Goal: Task Accomplishment & Management: Manage account settings

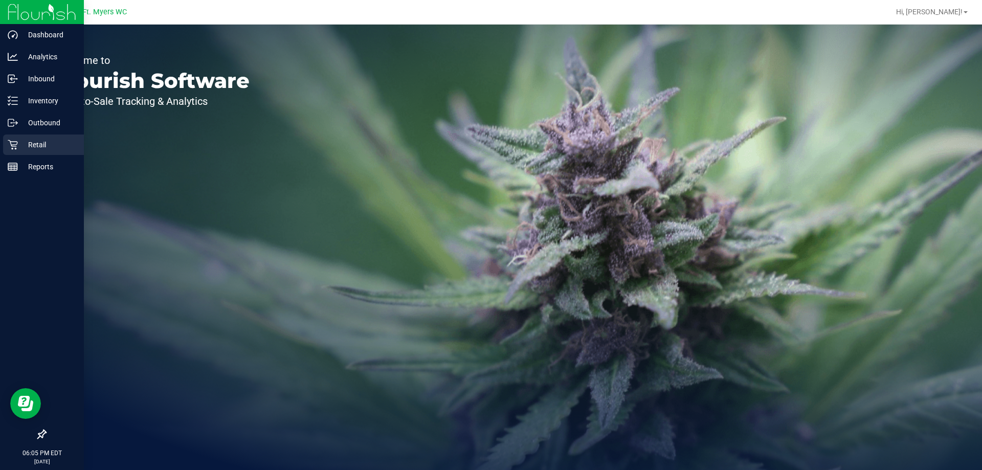
click at [39, 143] on p "Retail" at bounding box center [48, 145] width 61 height 12
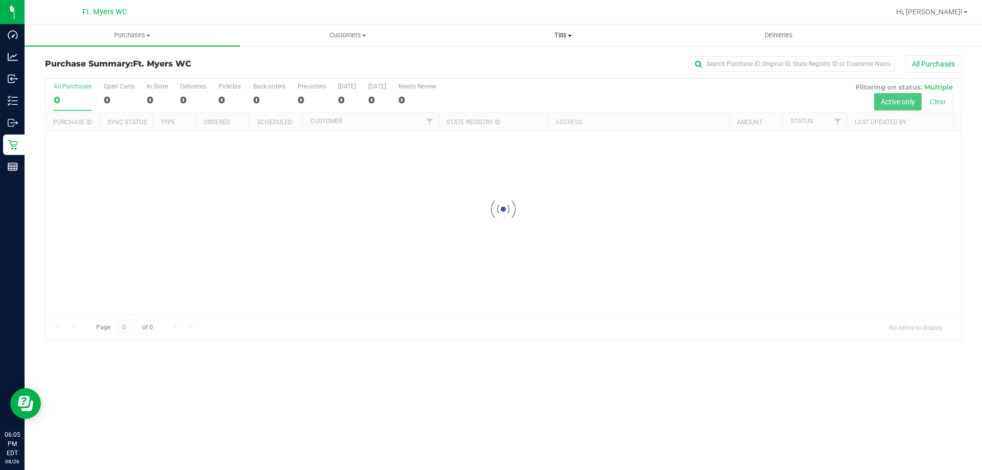
click at [563, 33] on span "Tills" at bounding box center [563, 35] width 214 height 9
click at [534, 62] on li "Manage tills" at bounding box center [562, 62] width 215 height 12
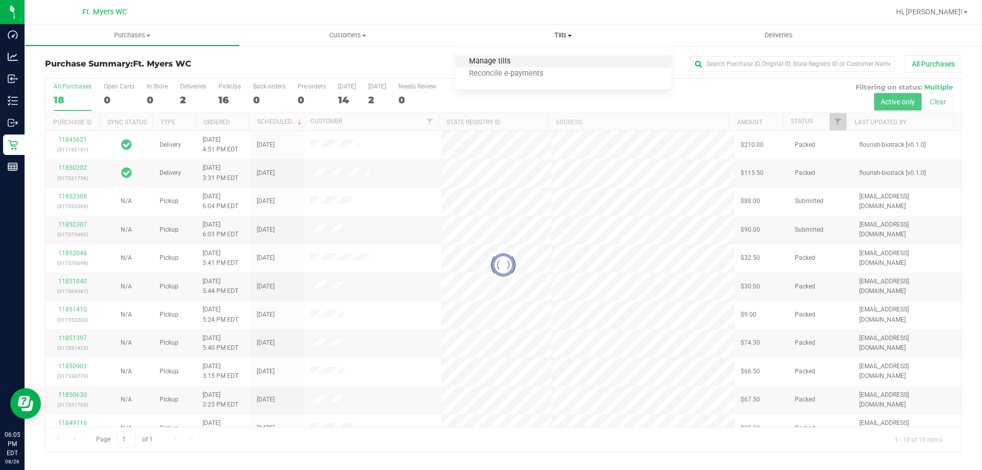
click at [495, 61] on span "Manage tills" at bounding box center [489, 61] width 69 height 9
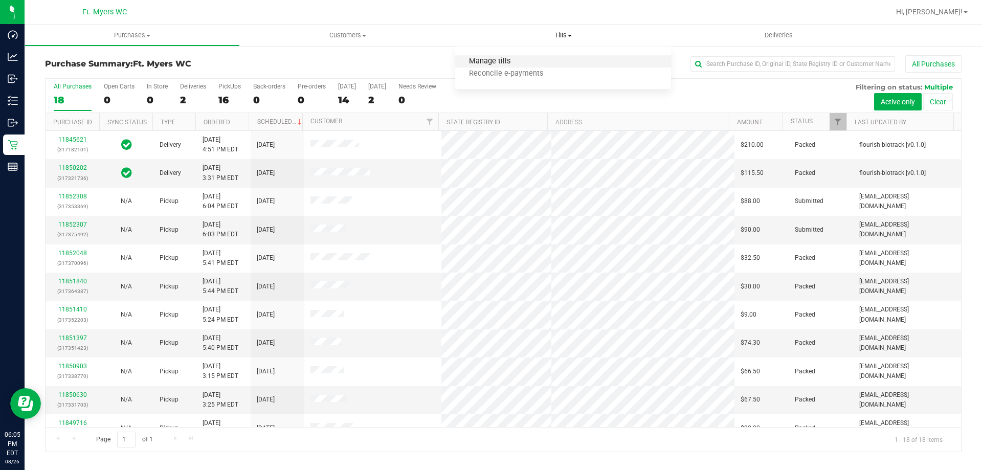
click at [478, 59] on span "Manage tills" at bounding box center [489, 61] width 69 height 9
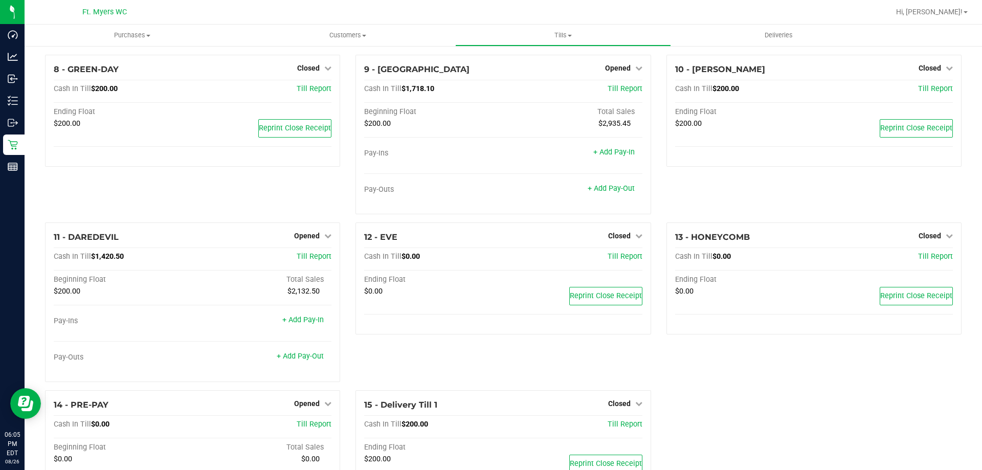
scroll to position [470, 0]
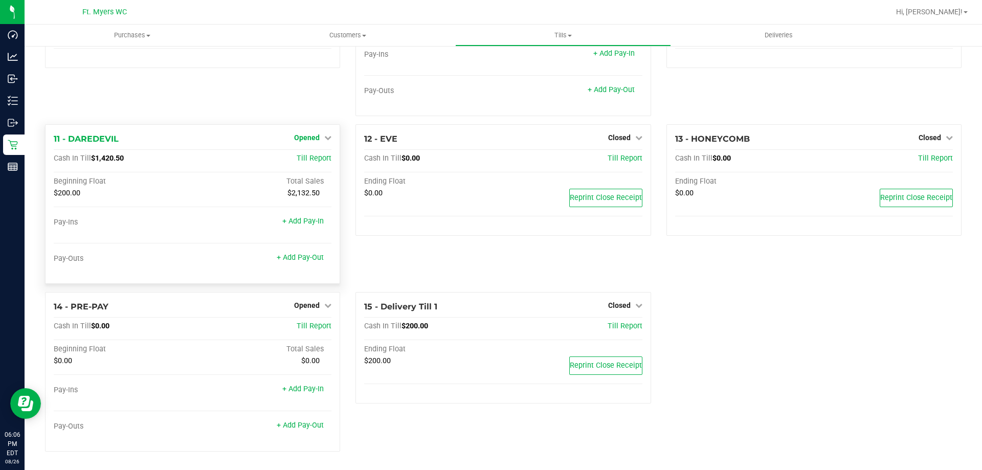
click at [310, 138] on span "Opened" at bounding box center [307, 138] width 26 height 8
click at [298, 161] on link "Close Till" at bounding box center [309, 159] width 28 height 8
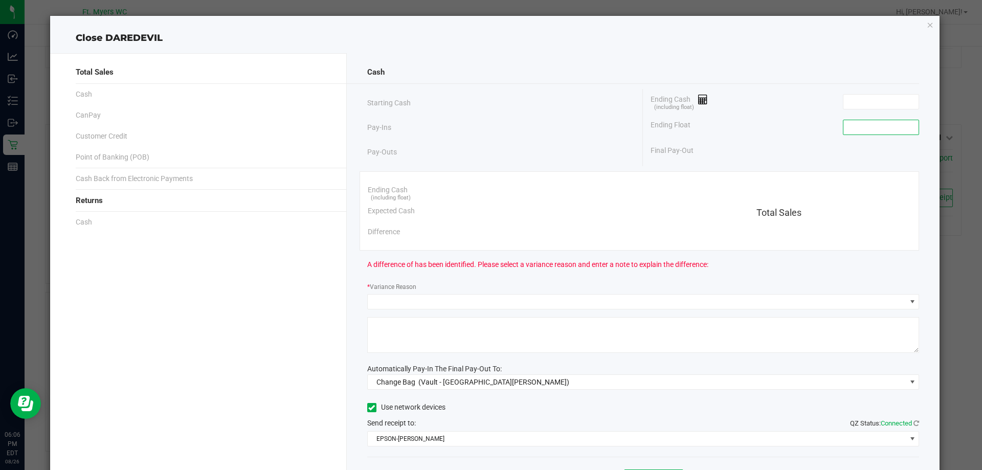
click at [866, 126] on input at bounding box center [881, 127] width 75 height 14
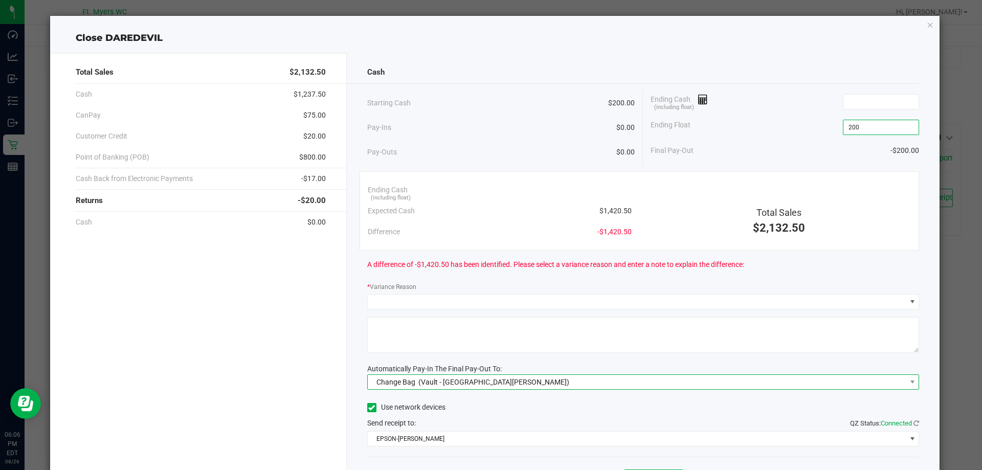
type input "$200.00"
click at [500, 379] on span "Change Bag (Vault - [GEOGRAPHIC_DATA][PERSON_NAME])" at bounding box center [637, 382] width 539 height 14
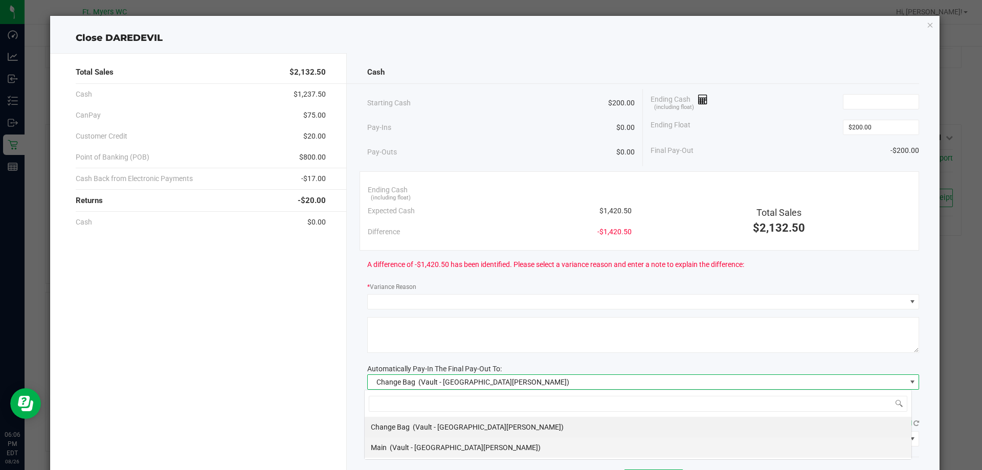
scroll to position [15, 547]
click at [397, 447] on span "(Vault - [GEOGRAPHIC_DATA][PERSON_NAME])" at bounding box center [465, 448] width 151 height 8
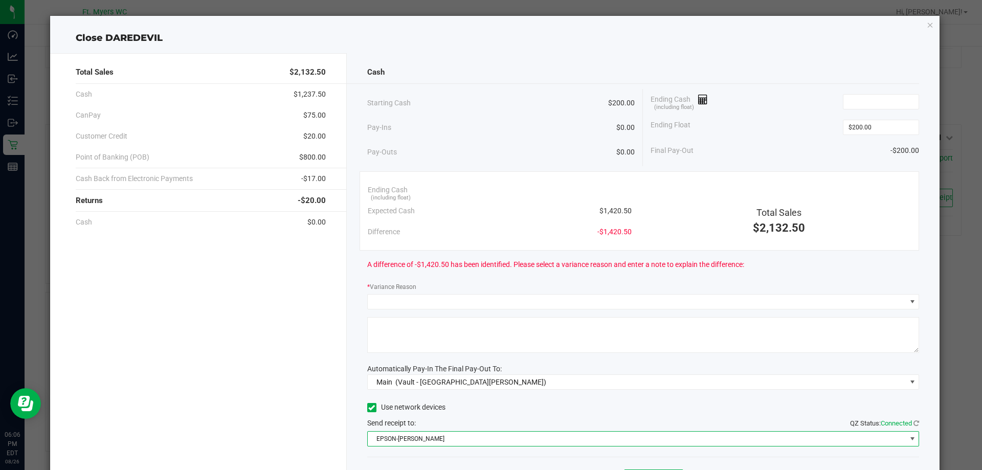
click at [418, 440] on span "EPSON-[PERSON_NAME]" at bounding box center [637, 439] width 539 height 14
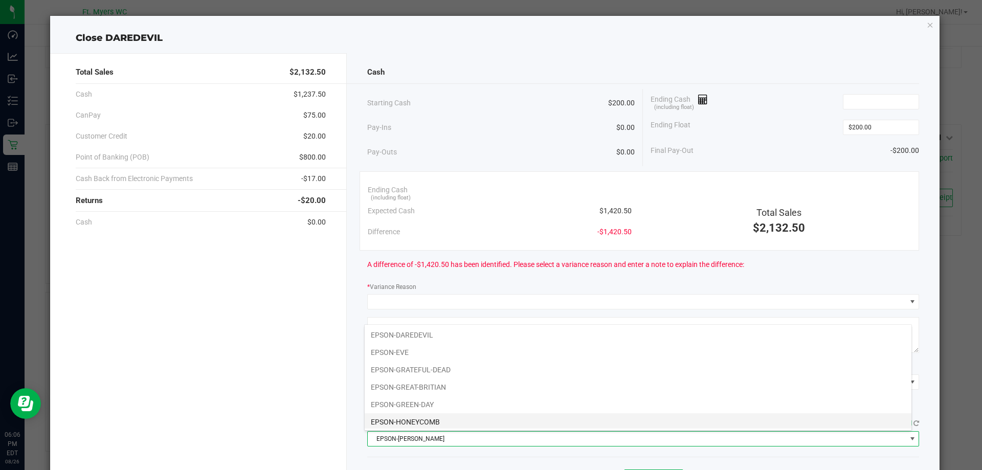
scroll to position [72, 0]
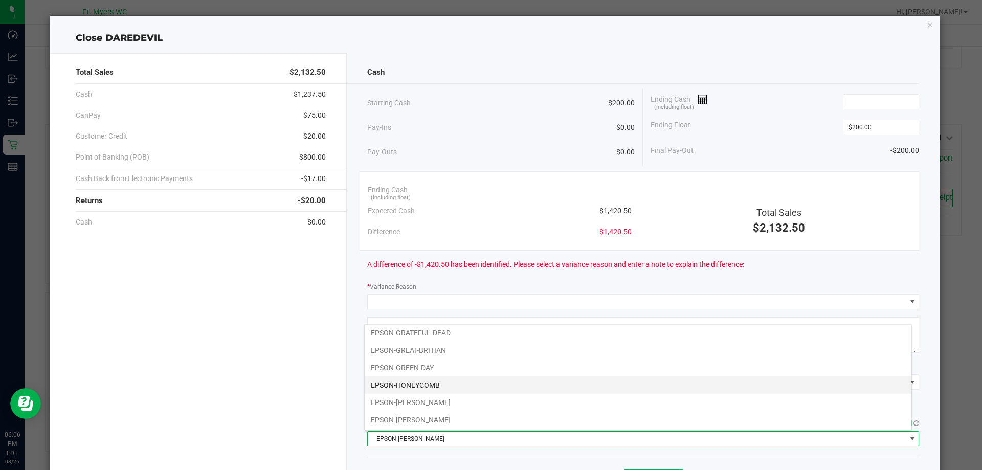
click at [409, 384] on li "EPSON-HONEYCOMB" at bounding box center [638, 385] width 547 height 17
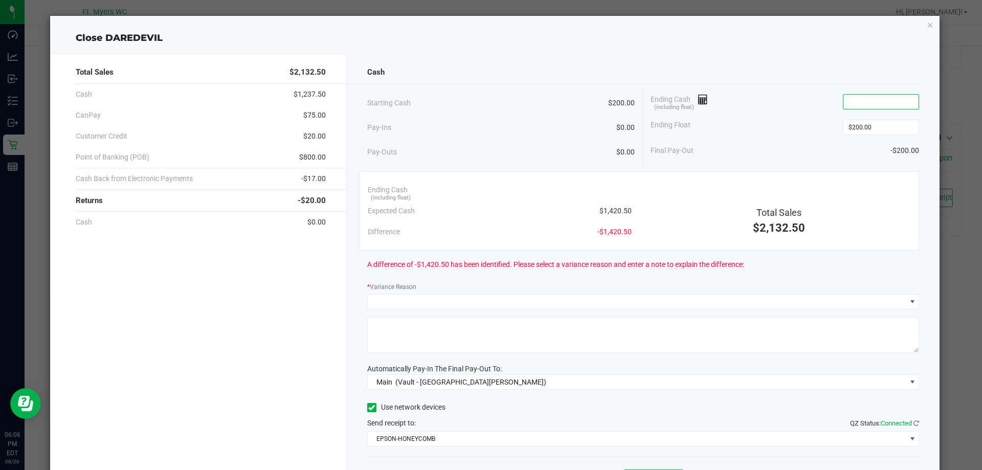
click at [844, 98] on input at bounding box center [881, 102] width 75 height 14
click at [865, 105] on input at bounding box center [881, 102] width 75 height 14
click at [673, 192] on div "Total Sales $2,132.50" at bounding box center [779, 208] width 279 height 57
click at [876, 98] on input "1423" at bounding box center [881, 102] width 75 height 14
drag, startPoint x: 876, startPoint y: 98, endPoint x: 881, endPoint y: 101, distance: 6.0
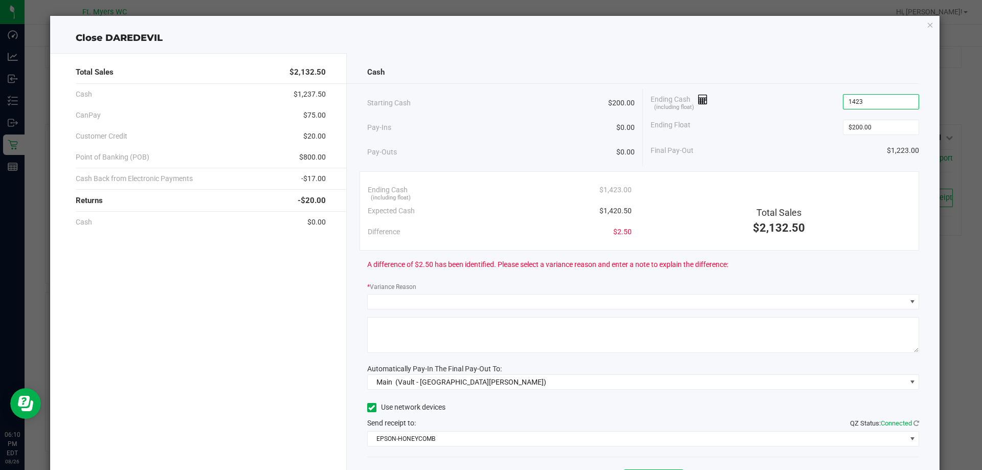
click at [878, 99] on input "1423" at bounding box center [881, 102] width 75 height 14
click at [883, 103] on input "1423" at bounding box center [881, 102] width 75 height 14
click at [779, 149] on div "Final Pay-Out $1,223.50" at bounding box center [785, 150] width 269 height 21
click at [859, 100] on input "1423.5" at bounding box center [881, 102] width 75 height 14
click at [855, 101] on input "1423.5" at bounding box center [881, 102] width 75 height 14
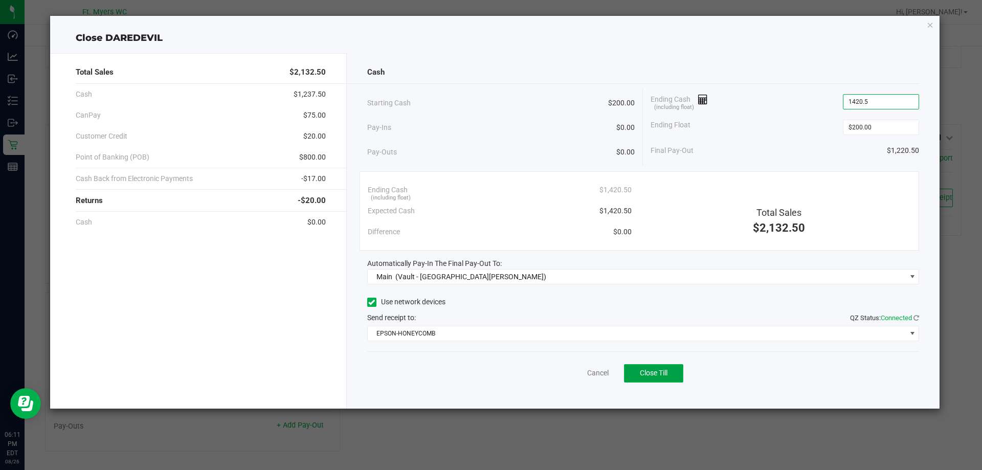
type input "$1,420.50"
click at [643, 381] on button "Close Till" at bounding box center [653, 373] width 59 height 18
click at [933, 27] on icon "button" at bounding box center [930, 24] width 7 height 12
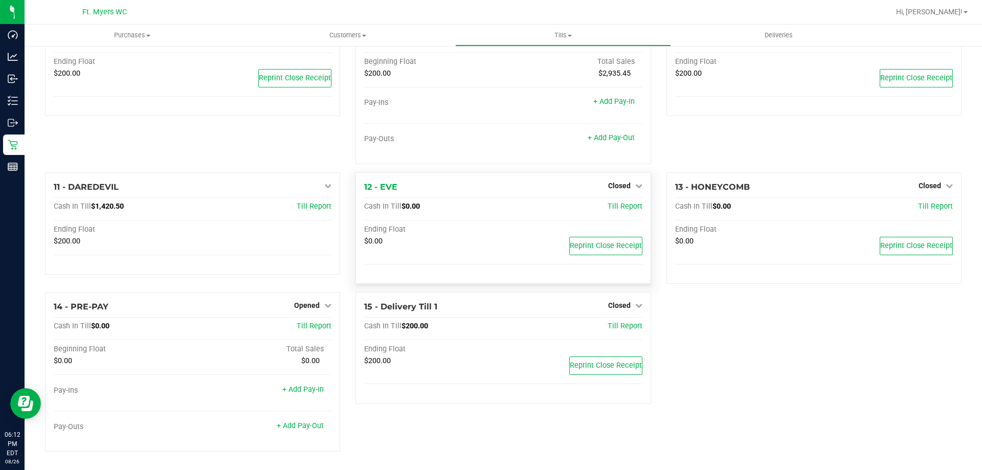
scroll to position [422, 0]
click at [312, 305] on span "Opened" at bounding box center [307, 305] width 26 height 8
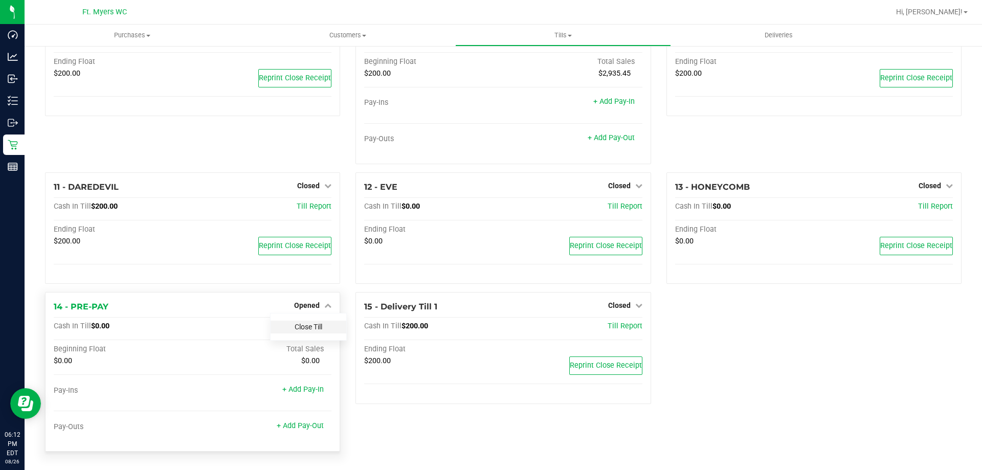
click at [300, 328] on link "Close Till" at bounding box center [309, 327] width 28 height 8
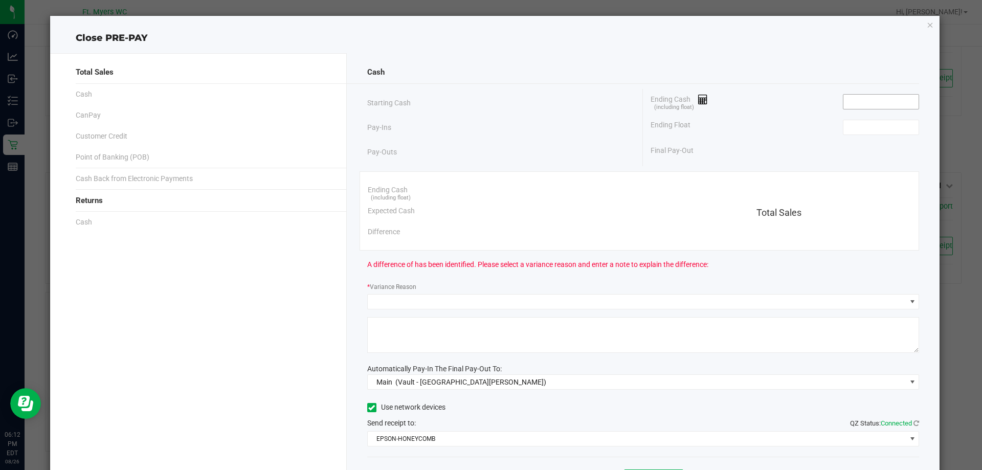
click at [874, 97] on input at bounding box center [881, 102] width 75 height 14
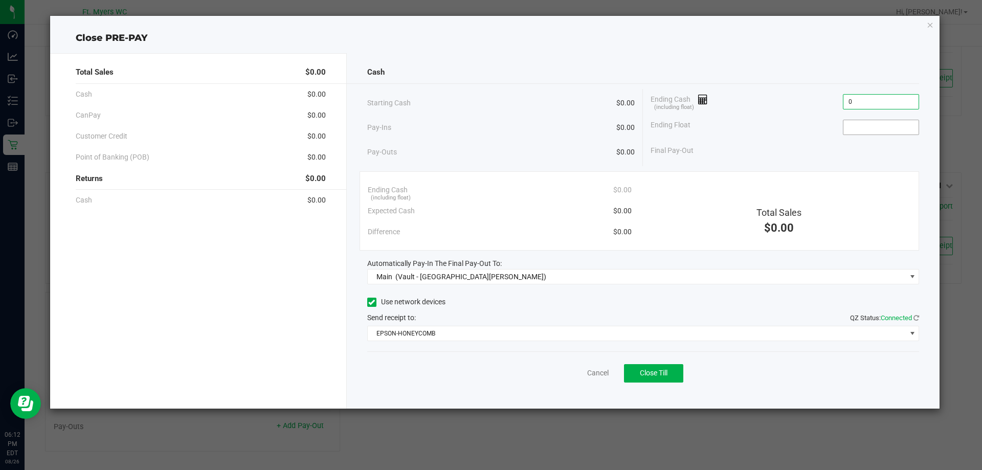
type input "$0.00"
click at [863, 126] on input at bounding box center [881, 127] width 75 height 14
type input "$0.00"
click at [647, 370] on span "Close Till" at bounding box center [654, 373] width 28 height 8
click at [929, 22] on icon "button" at bounding box center [930, 24] width 7 height 12
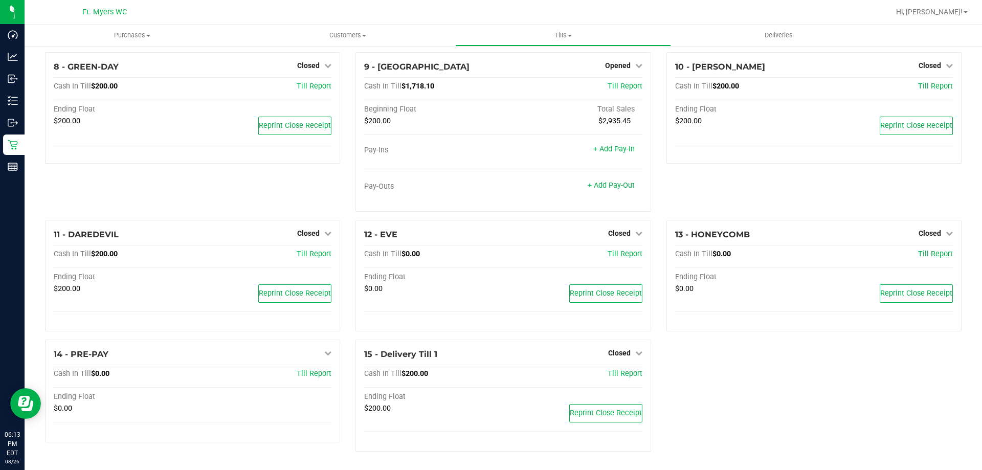
scroll to position [374, 0]
